Goal: Task Accomplishment & Management: Use online tool/utility

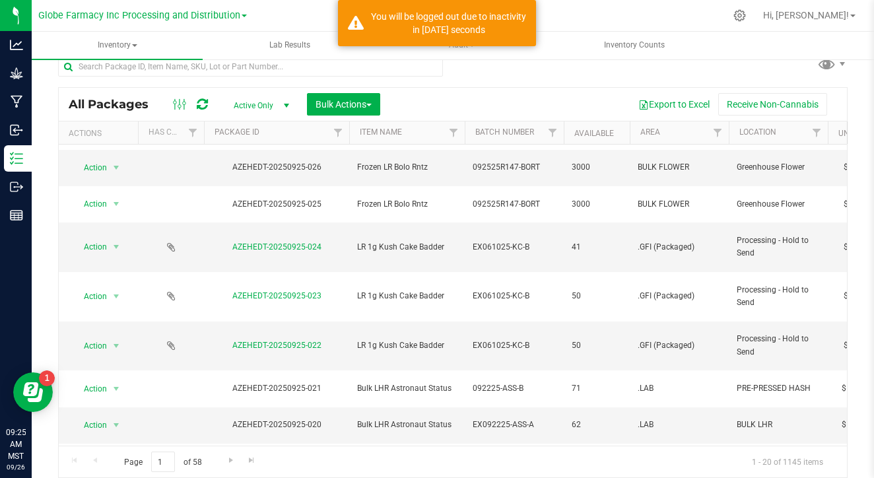
scroll to position [323, 0]
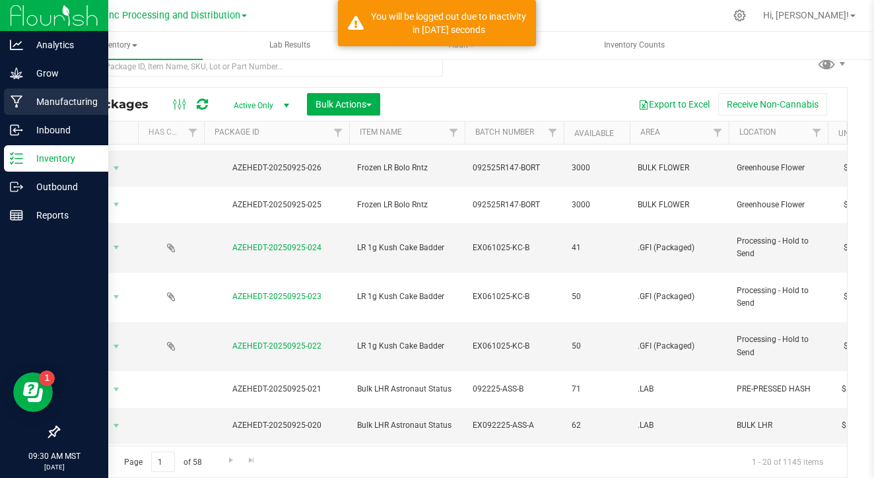
click at [38, 104] on p "Manufacturing" at bounding box center [62, 102] width 79 height 16
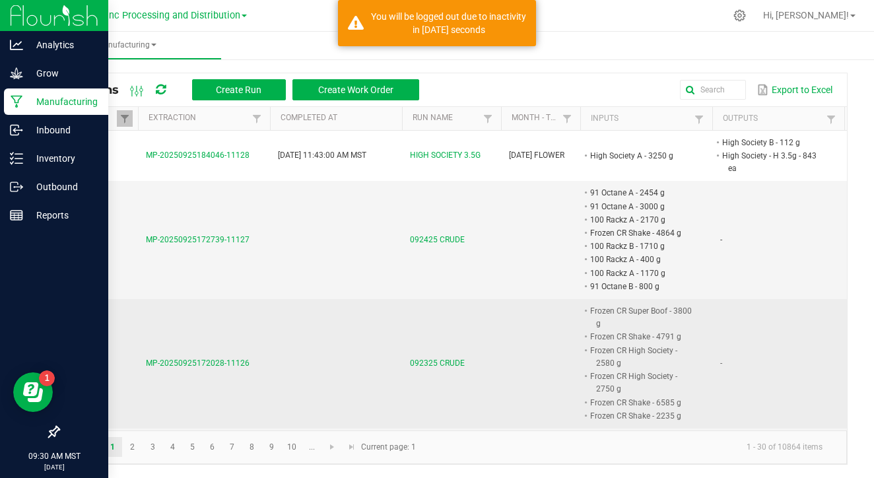
click at [174, 358] on span "MP-20250925172028-11126" at bounding box center [198, 362] width 104 height 9
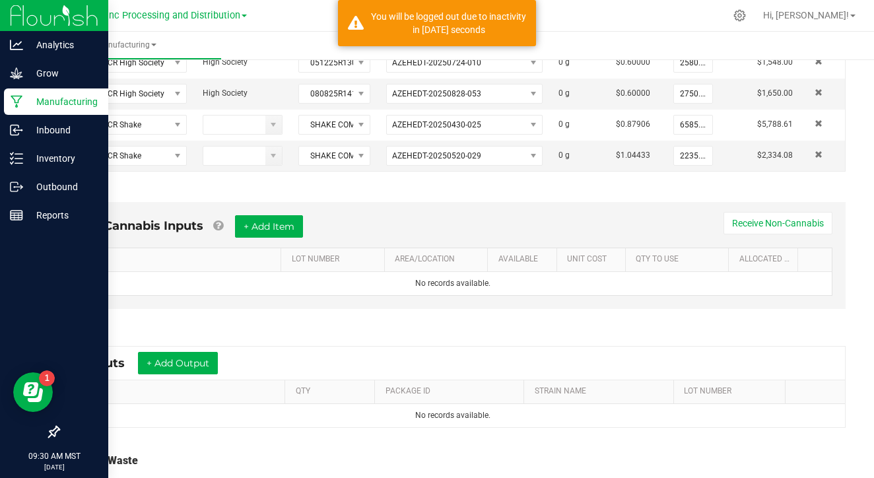
scroll to position [396, 0]
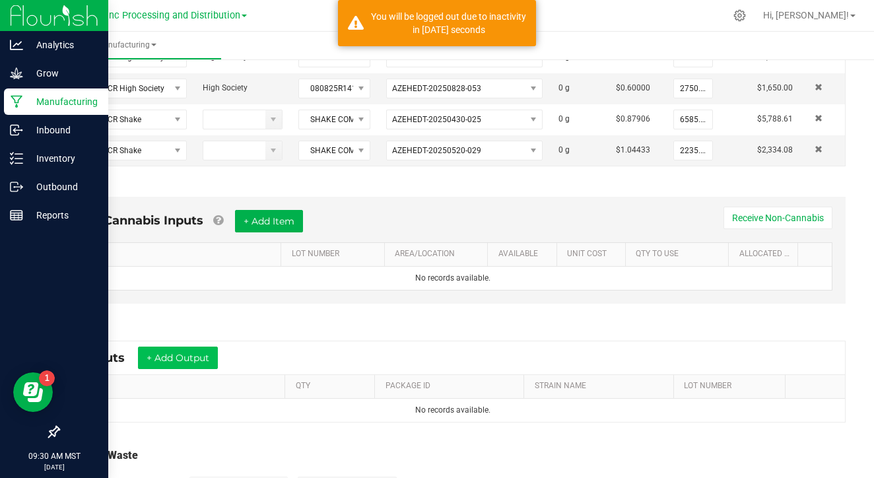
click at [209, 354] on button "+ Add Output" at bounding box center [178, 357] width 80 height 22
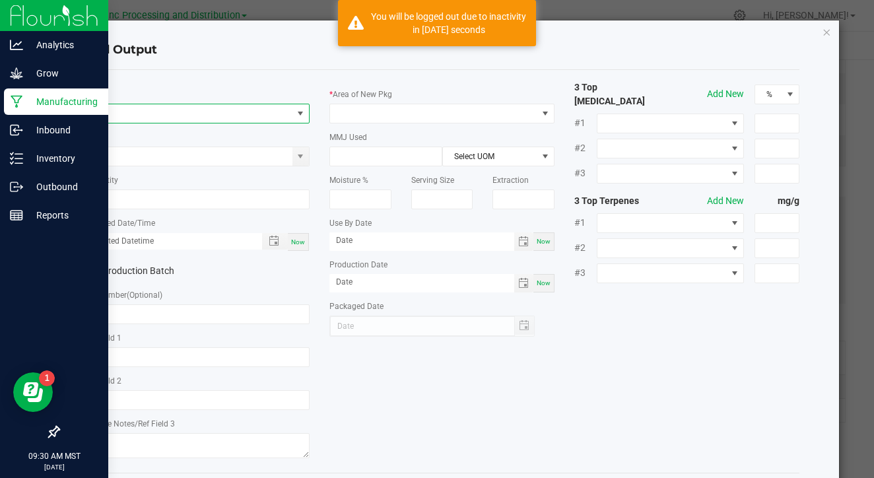
click at [221, 117] on span "NO DATA FOUND" at bounding box center [188, 113] width 207 height 18
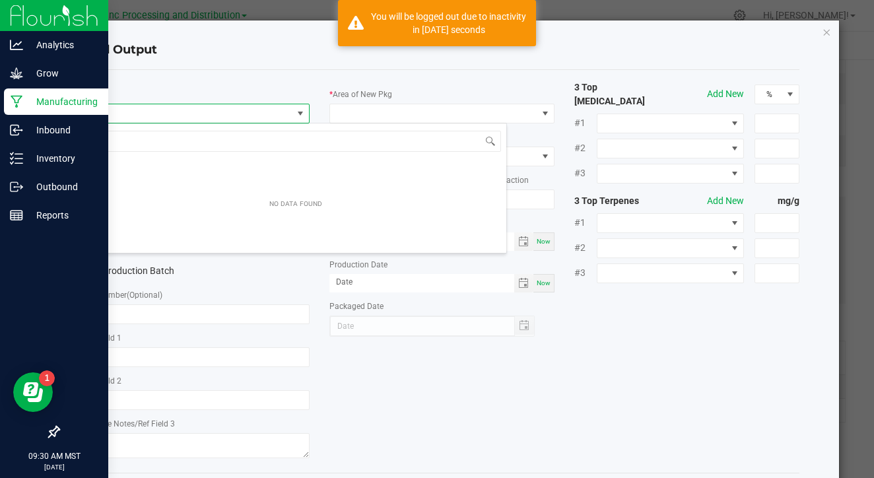
scroll to position [20, 225]
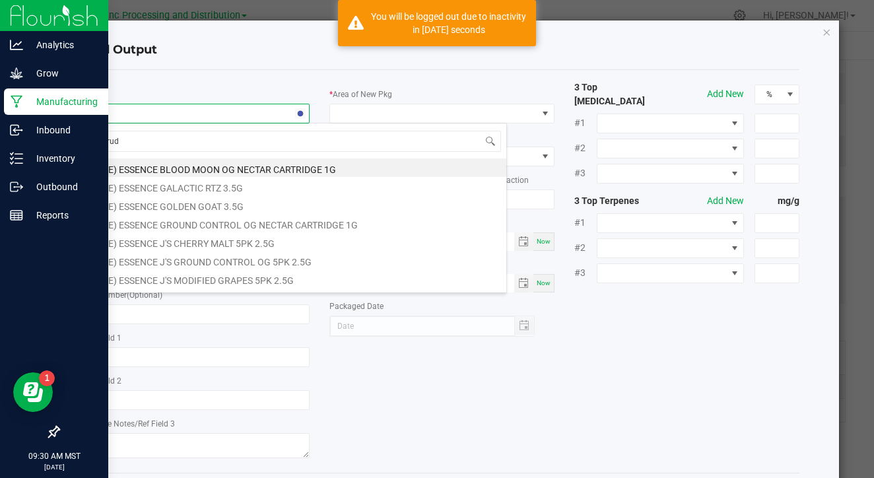
type input "crude"
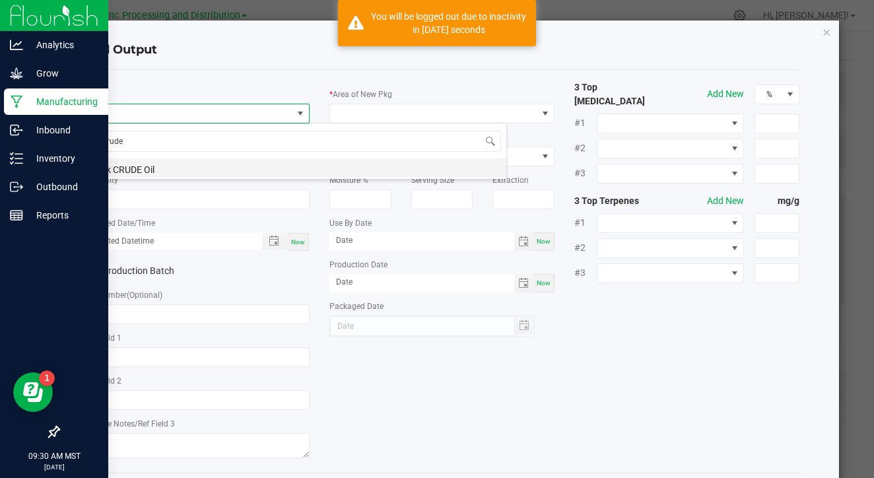
click at [230, 163] on li "Bulk CRUDE Oil" at bounding box center [295, 167] width 421 height 18
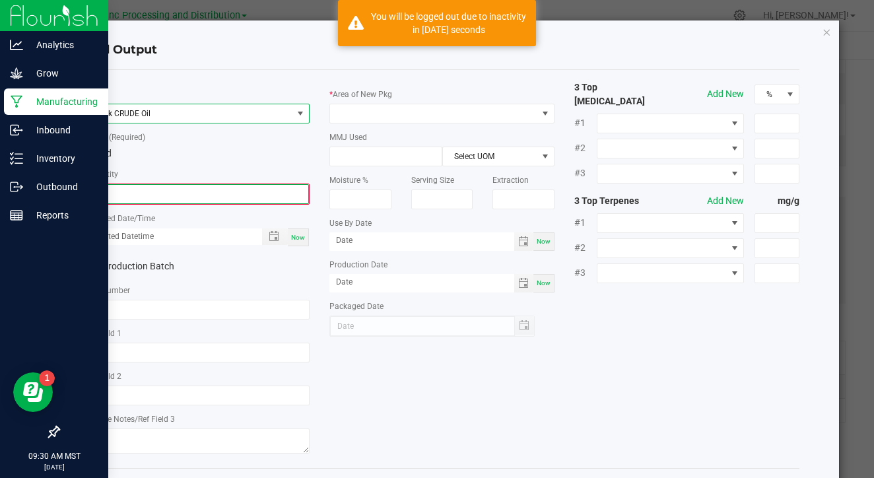
click at [271, 190] on input "0" at bounding box center [197, 194] width 222 height 18
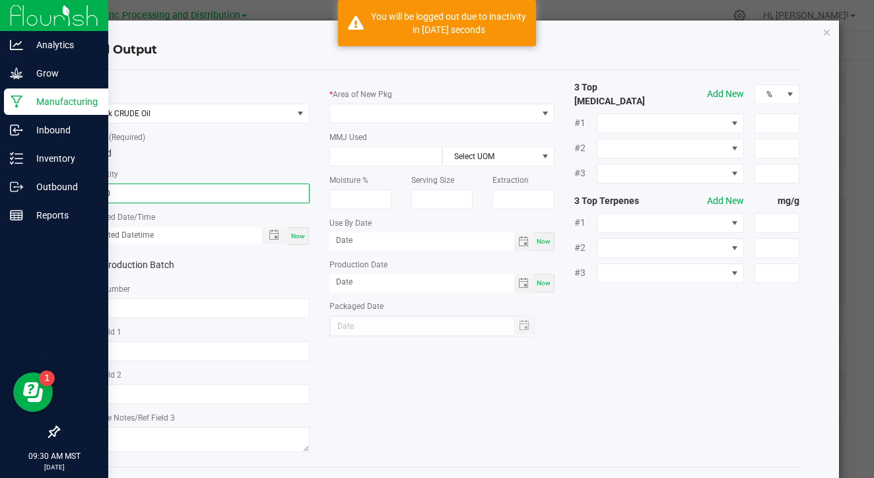
type input "1600.0000 g"
click at [307, 239] on div "Now" at bounding box center [298, 236] width 21 height 18
type input "[DATE] 9:30 AM"
type input "[DATE]"
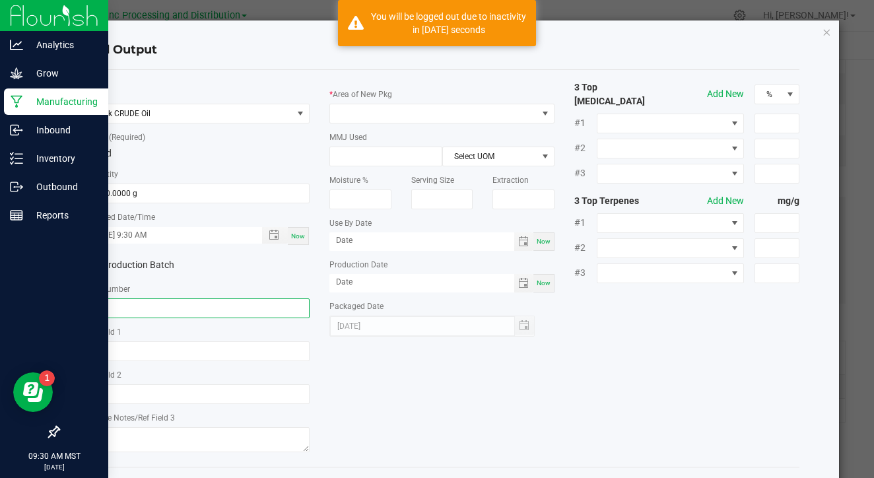
click at [275, 302] on input "text" at bounding box center [196, 308] width 225 height 20
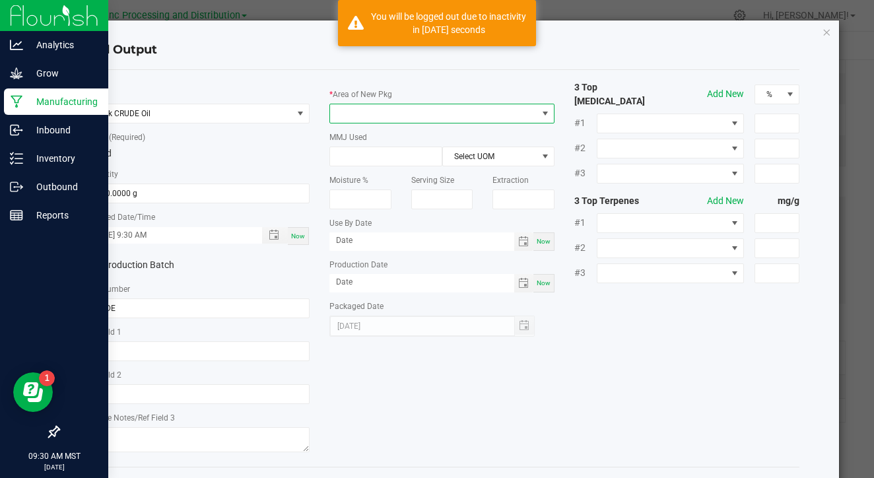
click at [435, 109] on span at bounding box center [433, 113] width 207 height 18
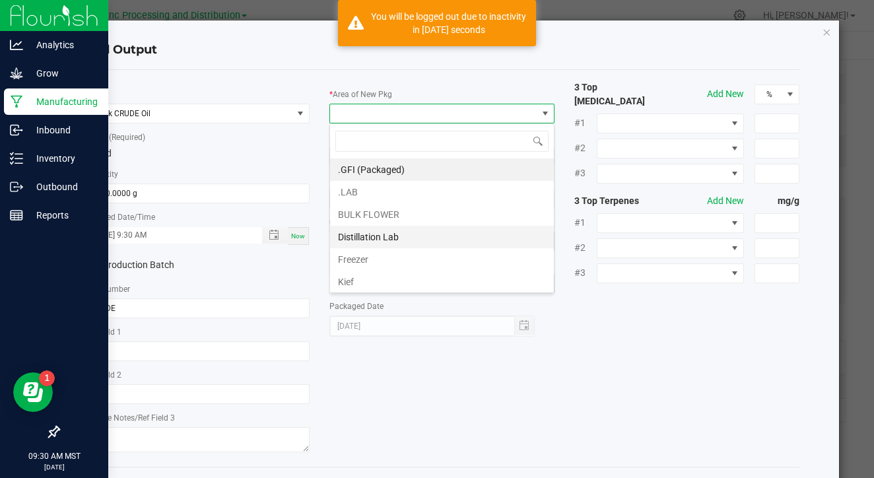
click at [417, 235] on li "Distillation Lab" at bounding box center [442, 237] width 224 height 22
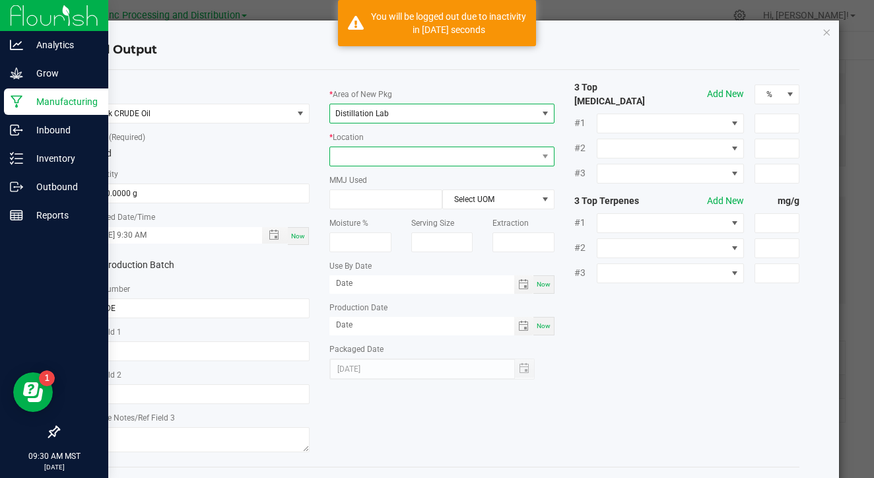
click at [424, 153] on span at bounding box center [433, 156] width 207 height 18
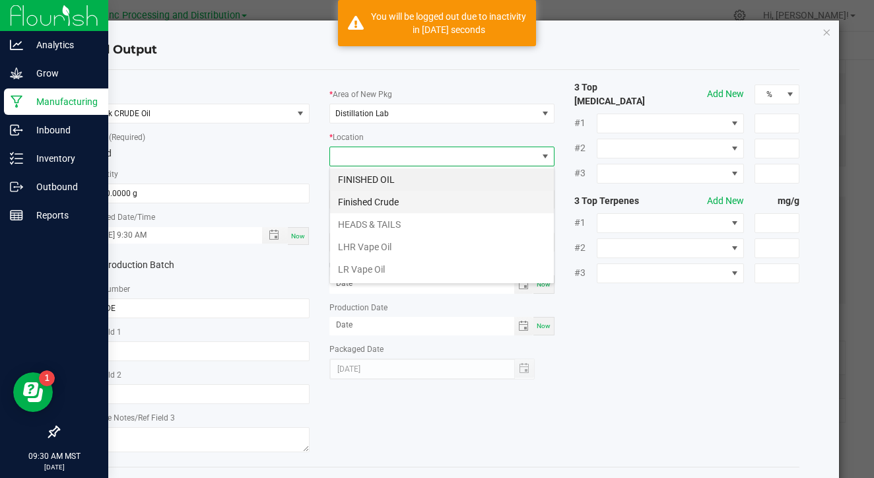
click at [412, 199] on li "Finished Crude" at bounding box center [442, 202] width 224 height 22
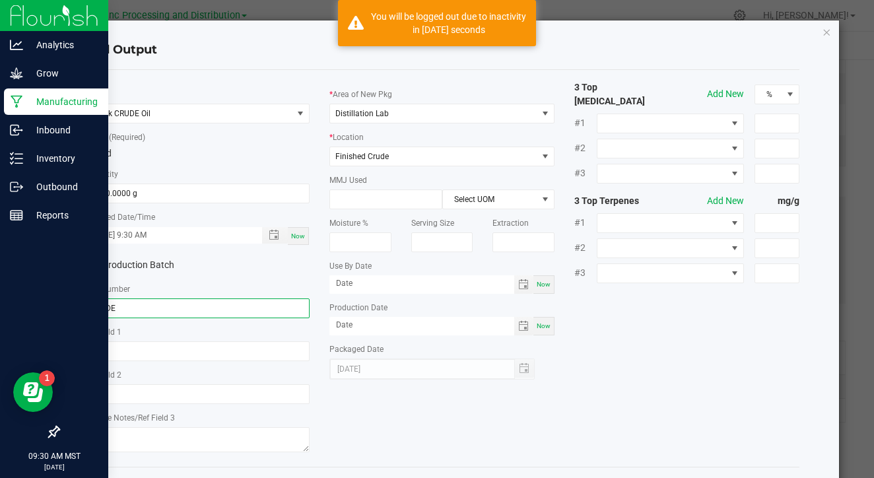
click at [88, 310] on input "CRUDE" at bounding box center [196, 308] width 225 height 20
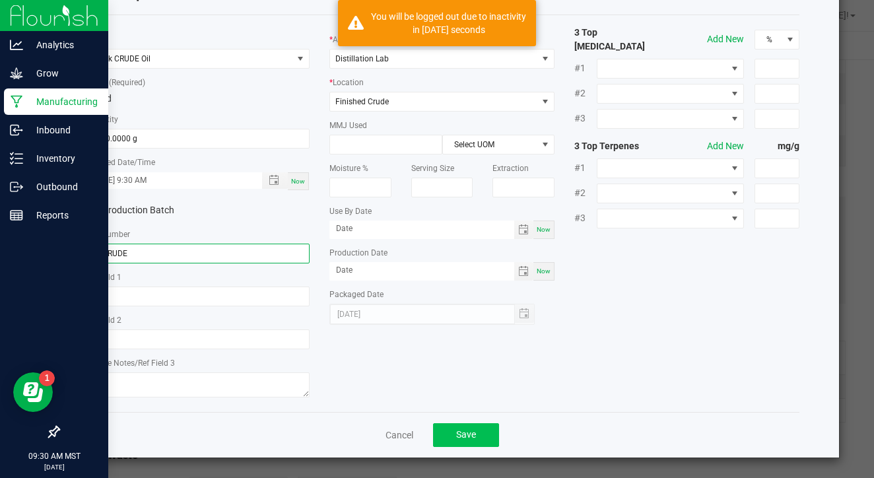
scroll to position [54, 0]
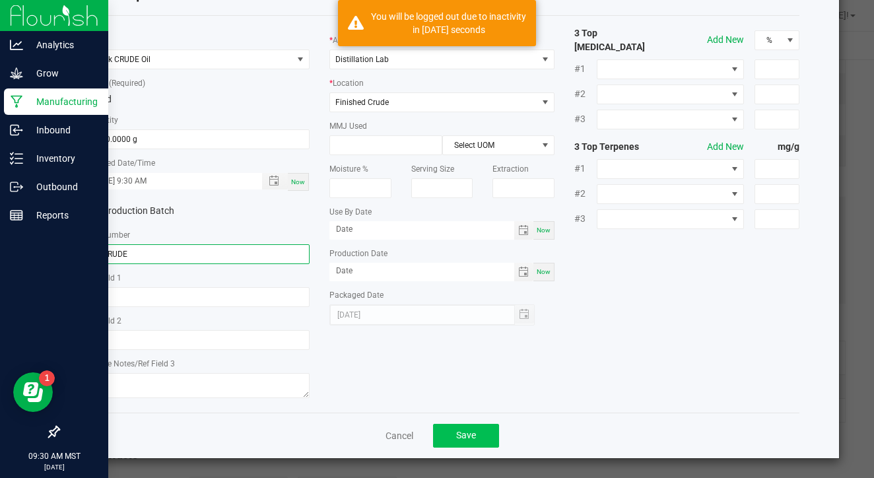
type input "EX-CRUDE"
click at [459, 424] on button "Save" at bounding box center [466, 436] width 66 height 24
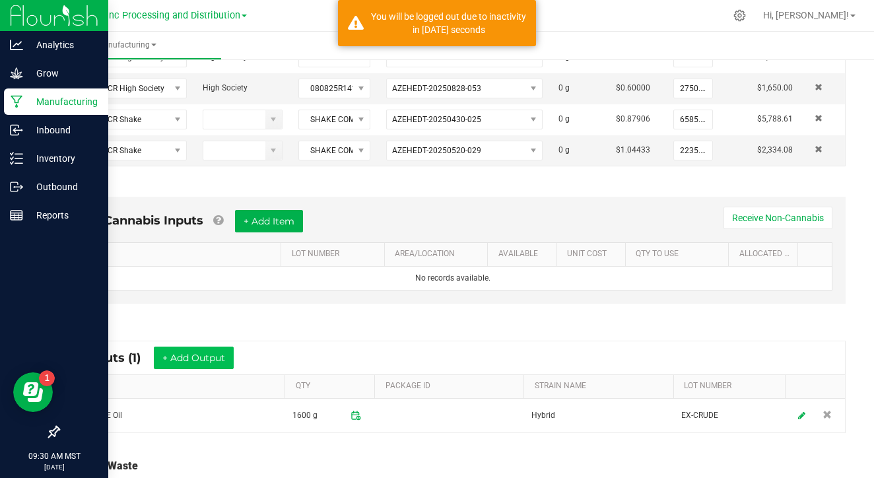
click at [217, 356] on button "+ Add Output" at bounding box center [194, 357] width 80 height 22
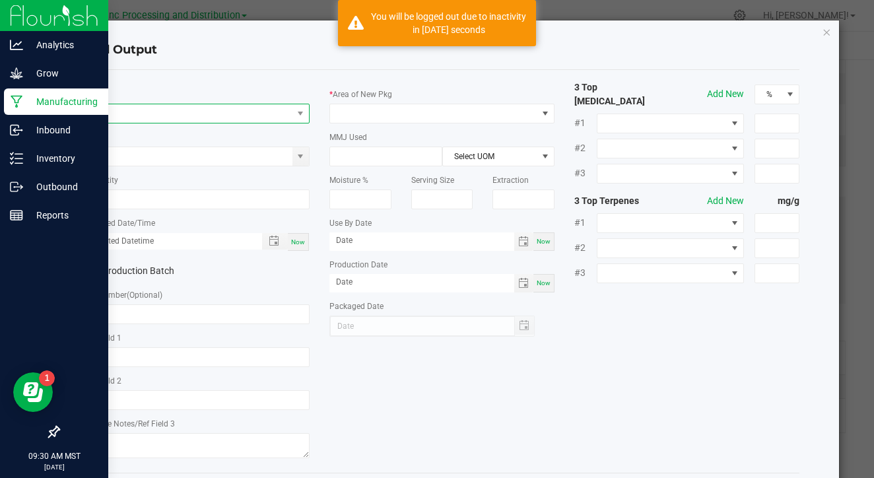
click at [218, 114] on span "NO DATA FOUND" at bounding box center [188, 113] width 207 height 18
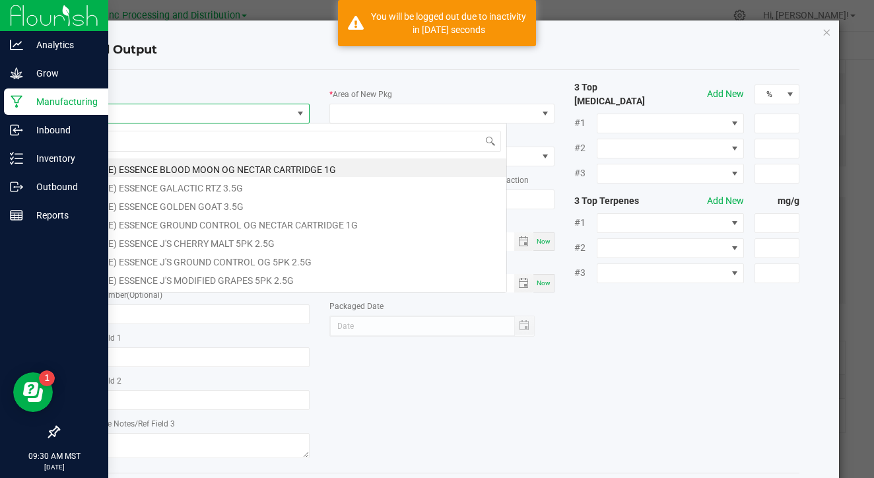
scroll to position [20, 225]
type input "crude"
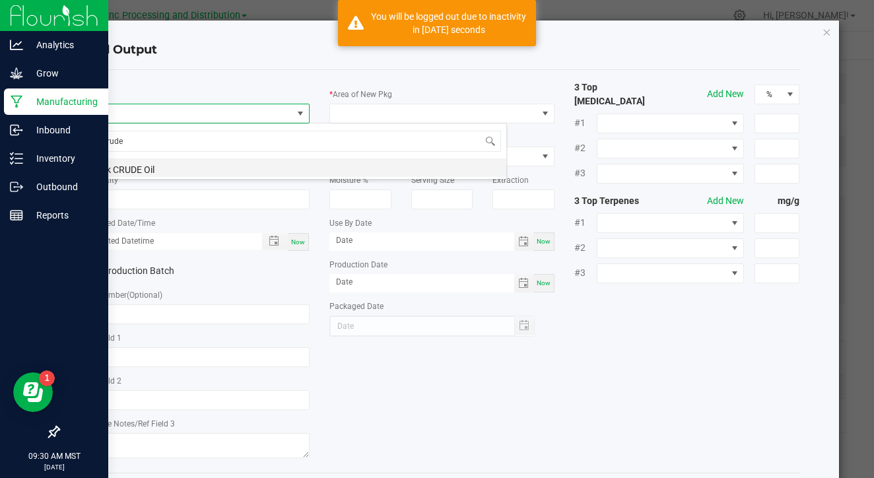
click at [234, 164] on li "Bulk CRUDE Oil" at bounding box center [295, 167] width 421 height 18
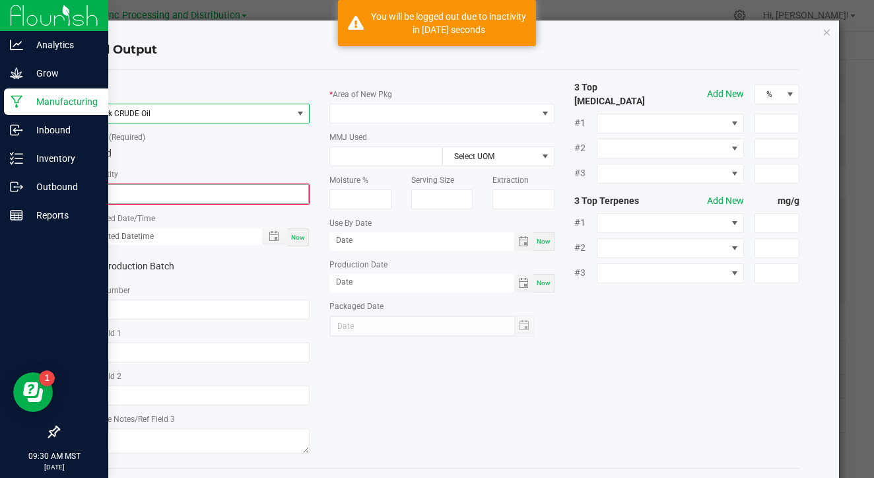
click at [225, 191] on input "0" at bounding box center [197, 194] width 222 height 18
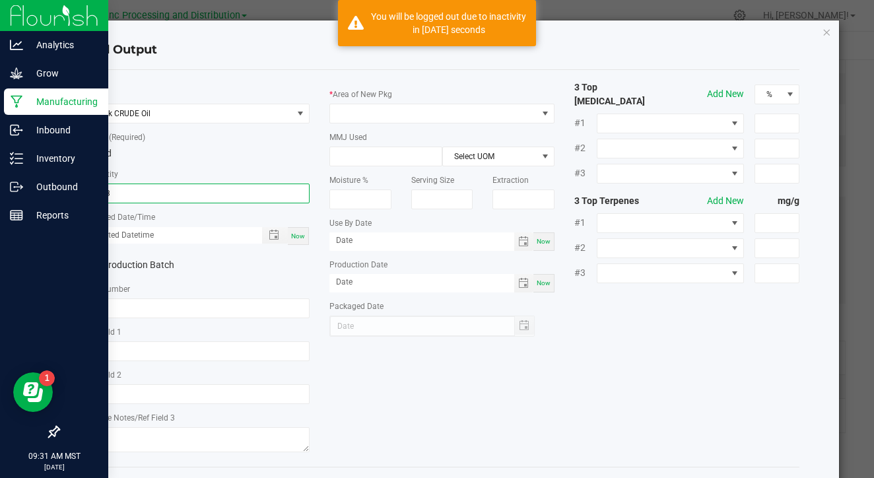
type input "3243.0000 g"
click at [299, 236] on span "Now" at bounding box center [298, 235] width 14 height 7
type input "[DATE] 9:31 AM"
type input "[DATE]"
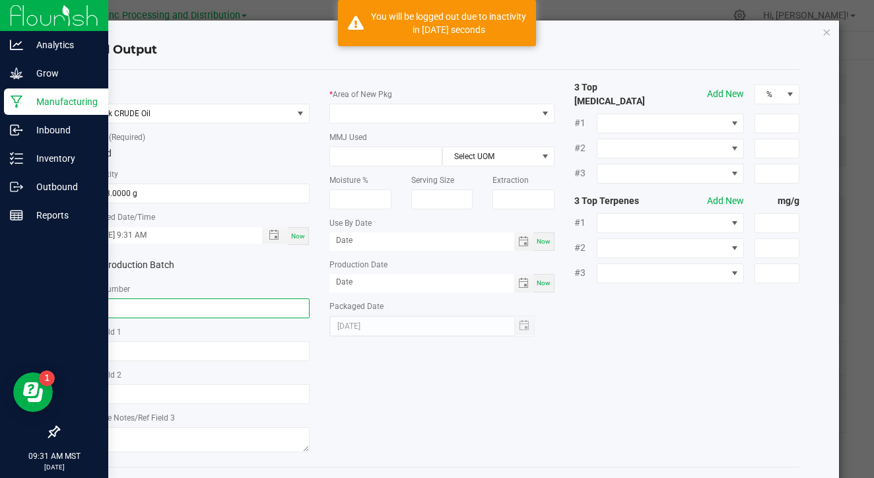
click at [260, 315] on input "text" at bounding box center [196, 308] width 225 height 20
type input "EX-CRUDE"
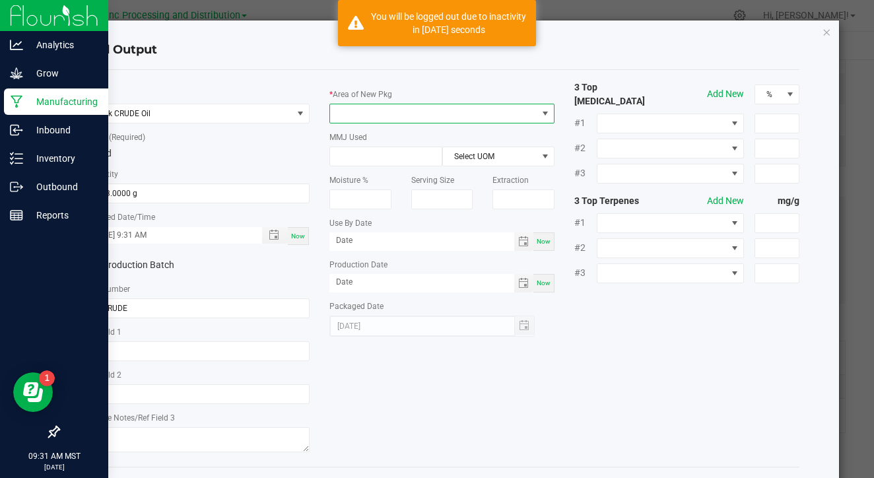
click at [428, 110] on span at bounding box center [433, 113] width 207 height 18
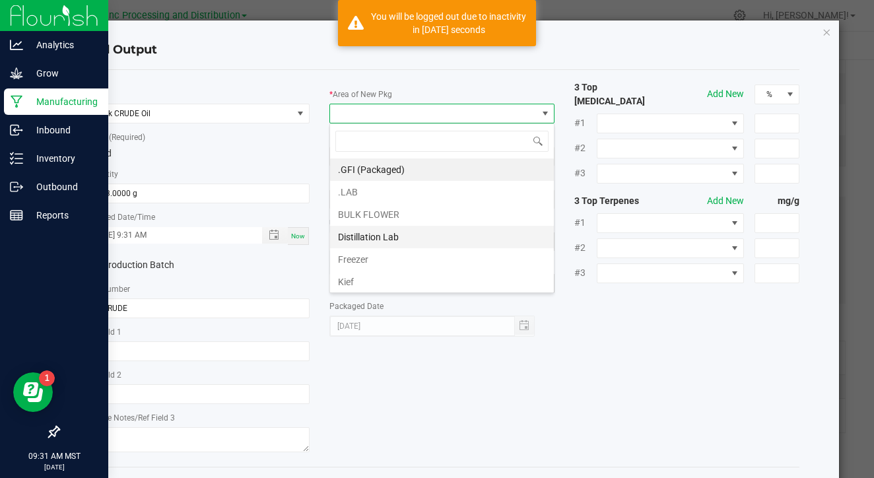
click at [407, 226] on li "Distillation Lab" at bounding box center [442, 237] width 224 height 22
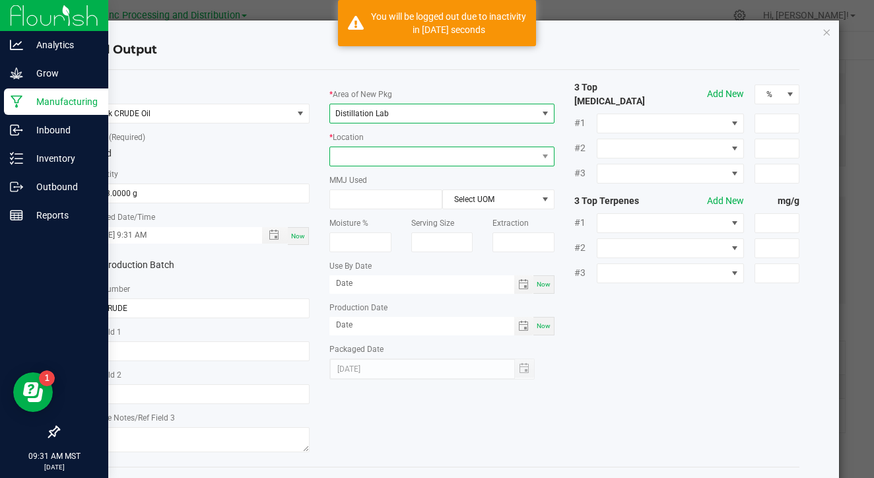
click at [422, 157] on span at bounding box center [433, 156] width 207 height 18
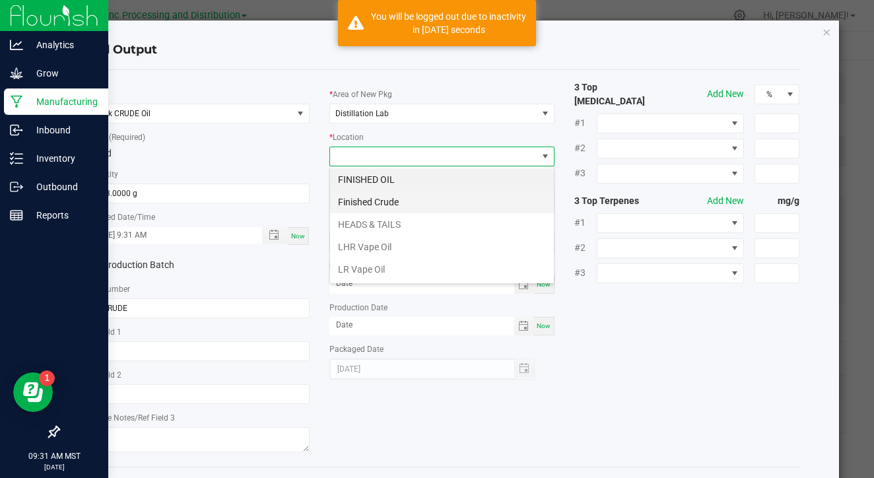
click at [416, 196] on li "Finished Crude" at bounding box center [442, 202] width 224 height 22
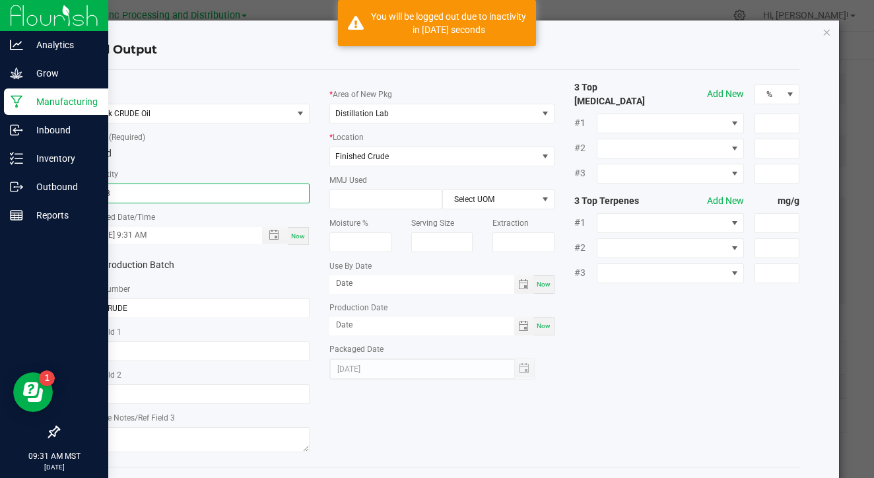
click at [262, 197] on input "3243" at bounding box center [197, 193] width 224 height 18
type input "1643.0000 g"
click at [387, 407] on div "* Item Bulk CRUDE Oil * Strain (Required) Hybrid * Quantity 1643.0000 g * Creat…" at bounding box center [442, 269] width 735 height 376
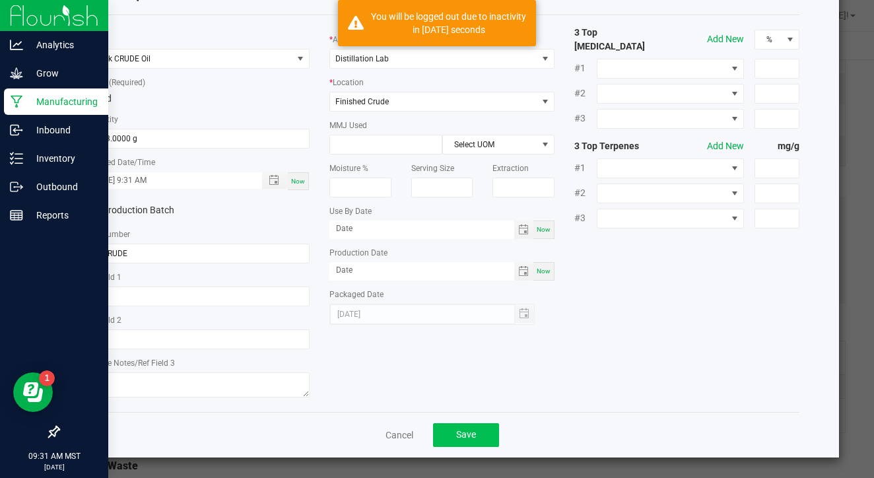
scroll to position [54, 0]
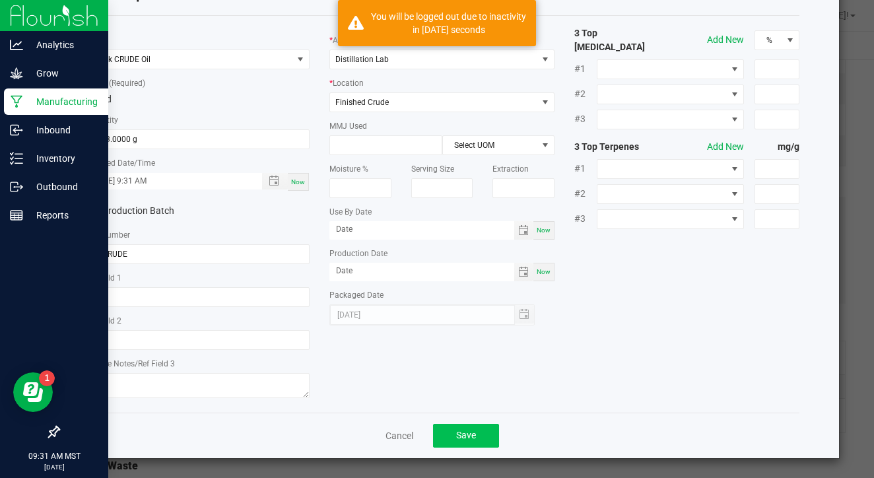
click at [439, 444] on button "Save" at bounding box center [466, 436] width 66 height 24
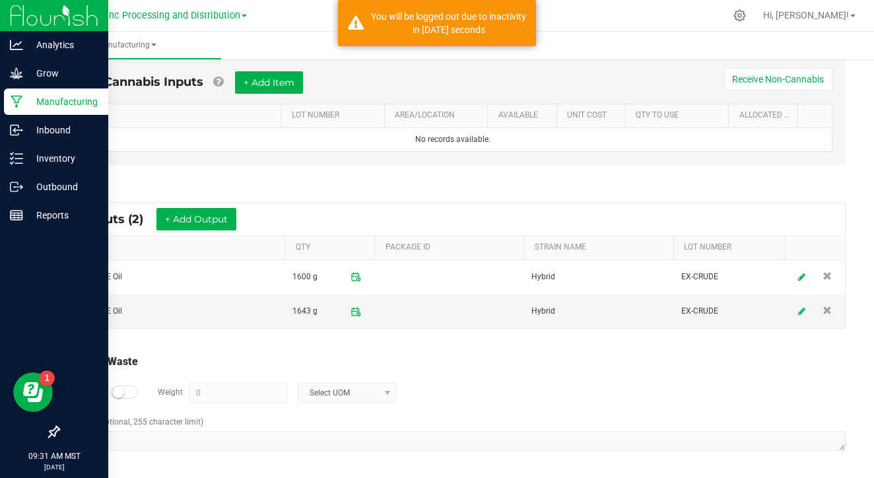
scroll to position [534, 0]
click at [129, 389] on div at bounding box center [125, 392] width 26 height 13
click at [230, 391] on input "0" at bounding box center [238, 393] width 97 height 18
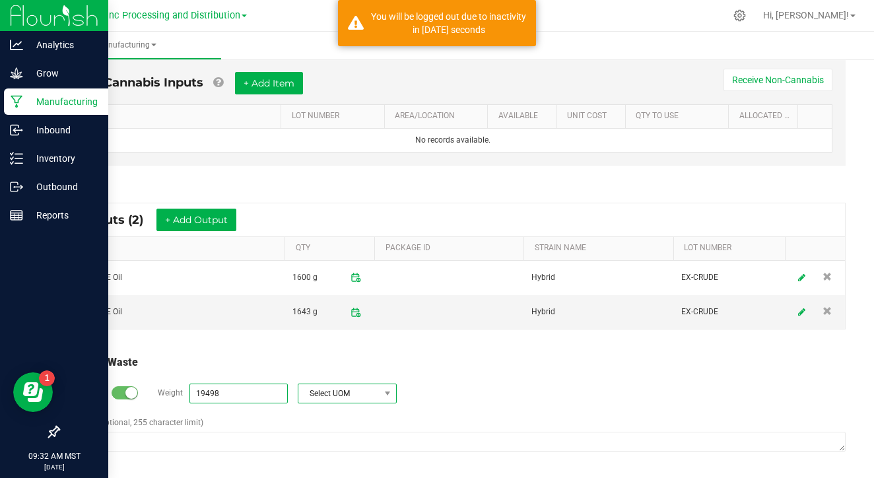
click at [325, 392] on span "Select UOM" at bounding box center [338, 393] width 81 height 18
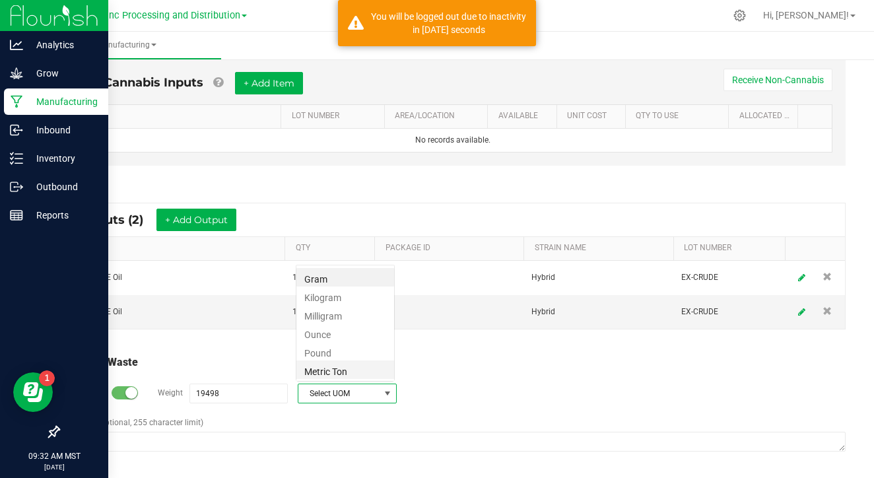
scroll to position [20, 99]
click at [366, 275] on li "Gram" at bounding box center [345, 277] width 98 height 18
type input "19498 g"
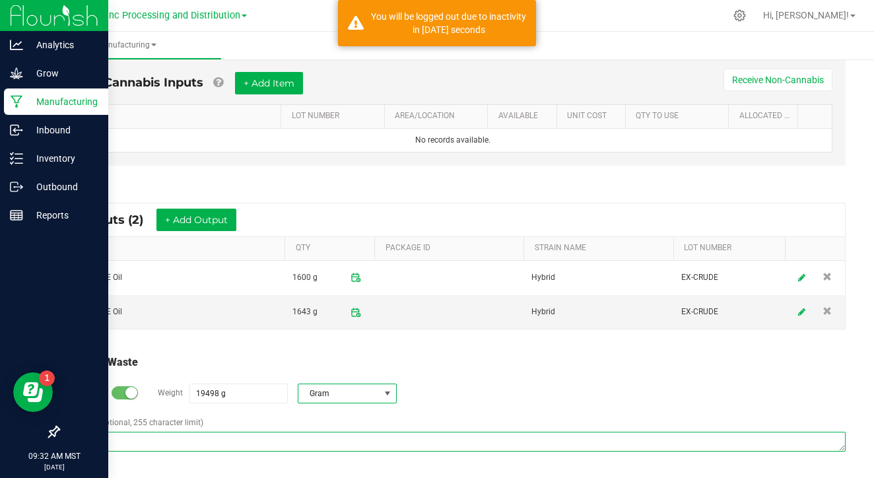
click at [302, 432] on textarea "Comment (optional, 255 character limit)" at bounding box center [452, 442] width 785 height 20
paste textarea "EX091725-SWF-A"
type textarea "E"
click at [260, 438] on textarea "Comment (optional, 255 character limit)" at bounding box center [452, 442] width 785 height 20
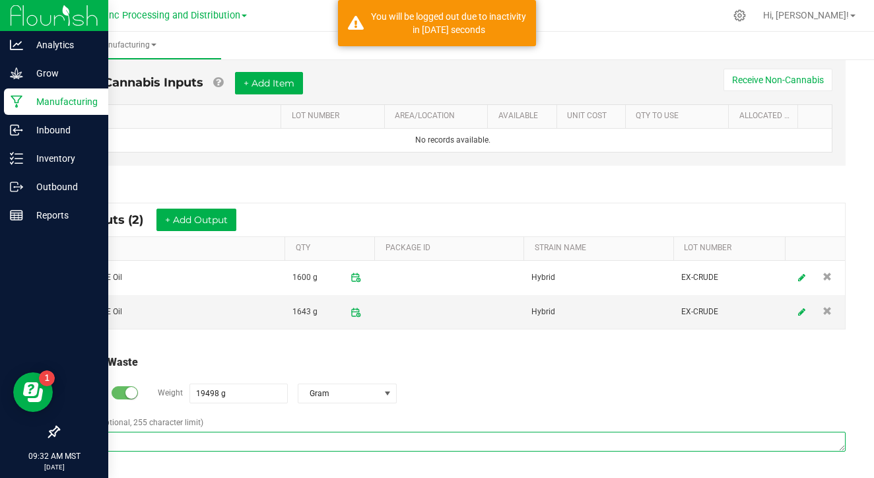
paste textarea "Waste disposed with ISO/ coffee grounds"
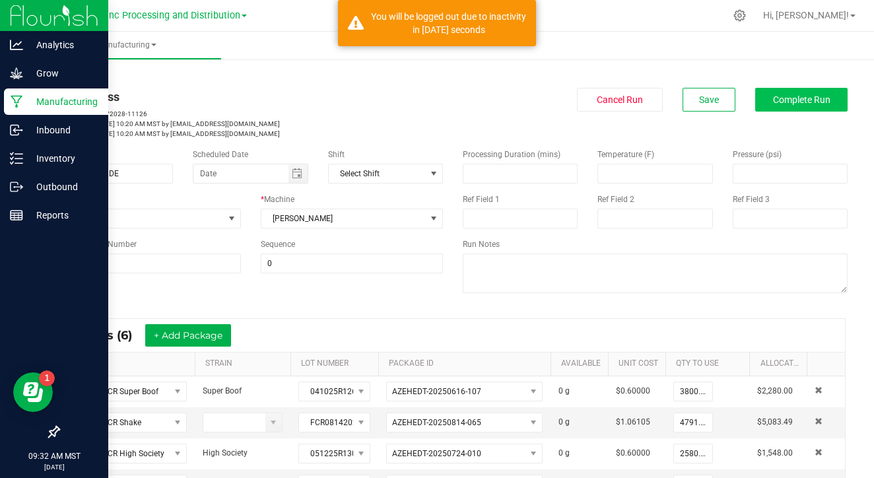
scroll to position [0, 0]
type textarea "Waste disposed with ISO/ coffee grounds"
click at [787, 92] on button "Complete Run" at bounding box center [801, 100] width 92 height 24
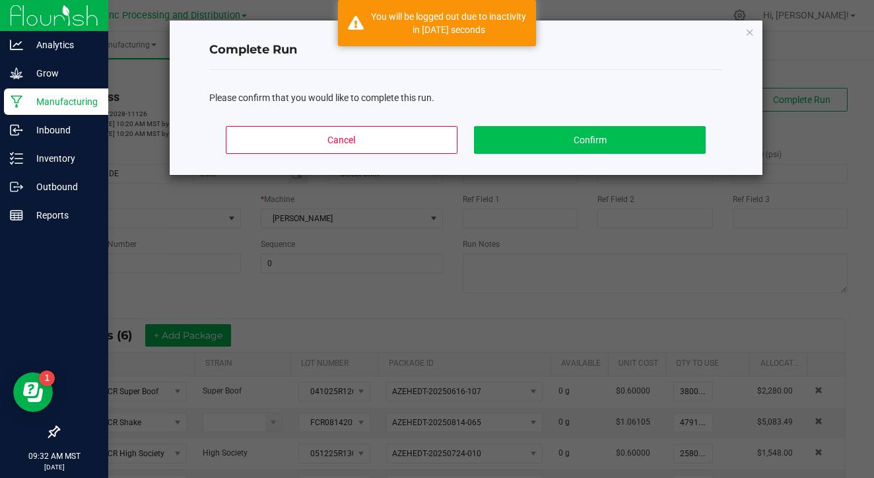
click at [589, 137] on button "Confirm" at bounding box center [589, 140] width 231 height 28
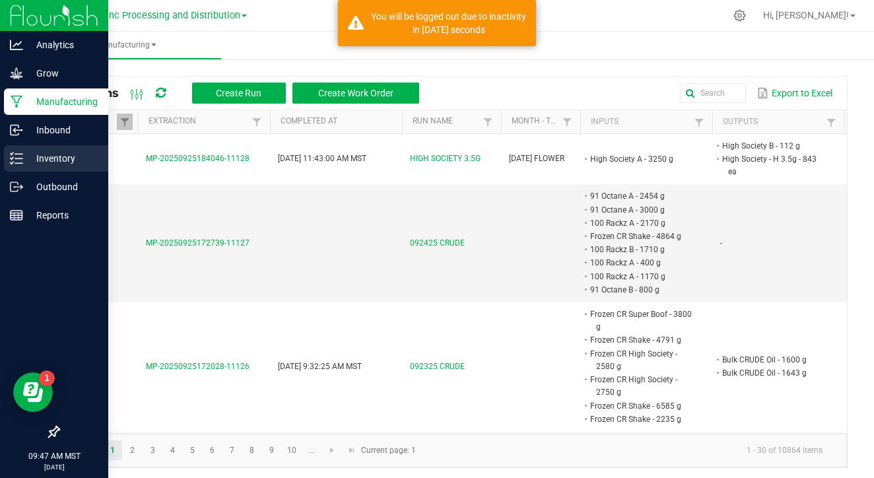
click at [23, 161] on p "Inventory" at bounding box center [62, 158] width 79 height 16
